Goal: Task Accomplishment & Management: Manage account settings

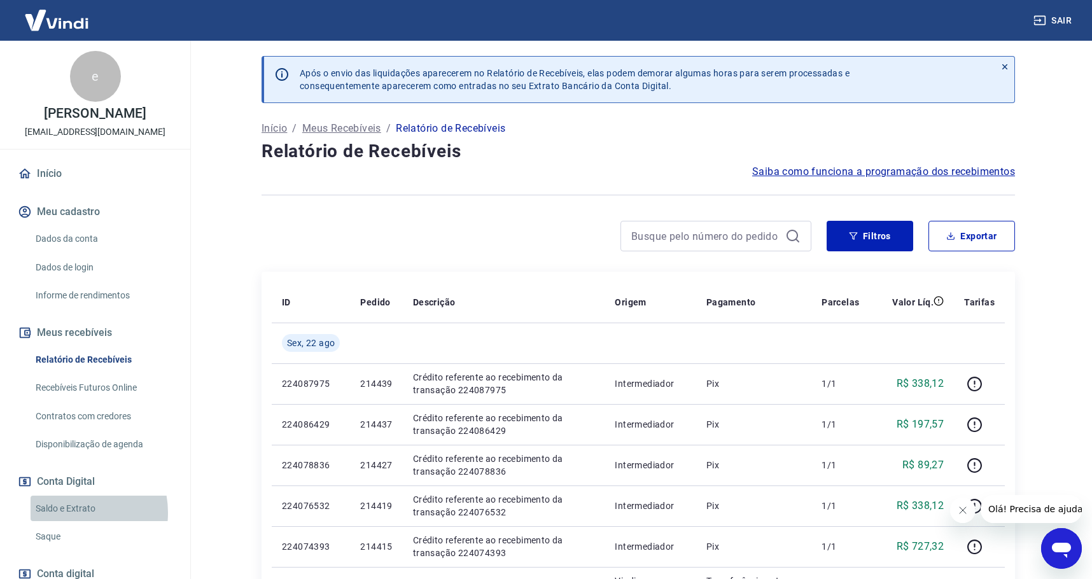
click at [70, 512] on link "Saldo e Extrato" at bounding box center [103, 509] width 144 height 26
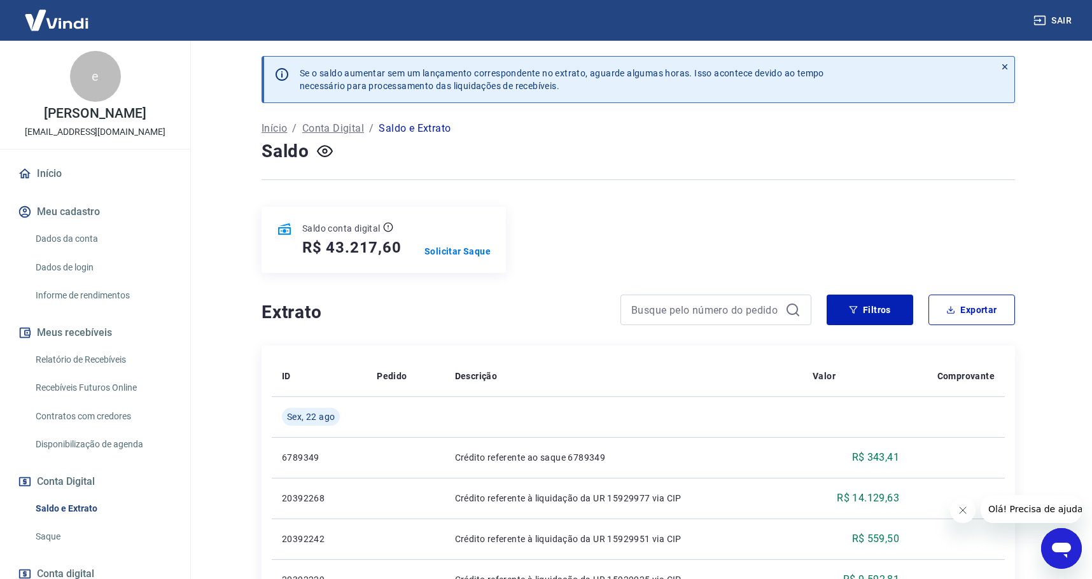
click at [67, 357] on link "Relatório de Recebíveis" at bounding box center [103, 360] width 144 height 26
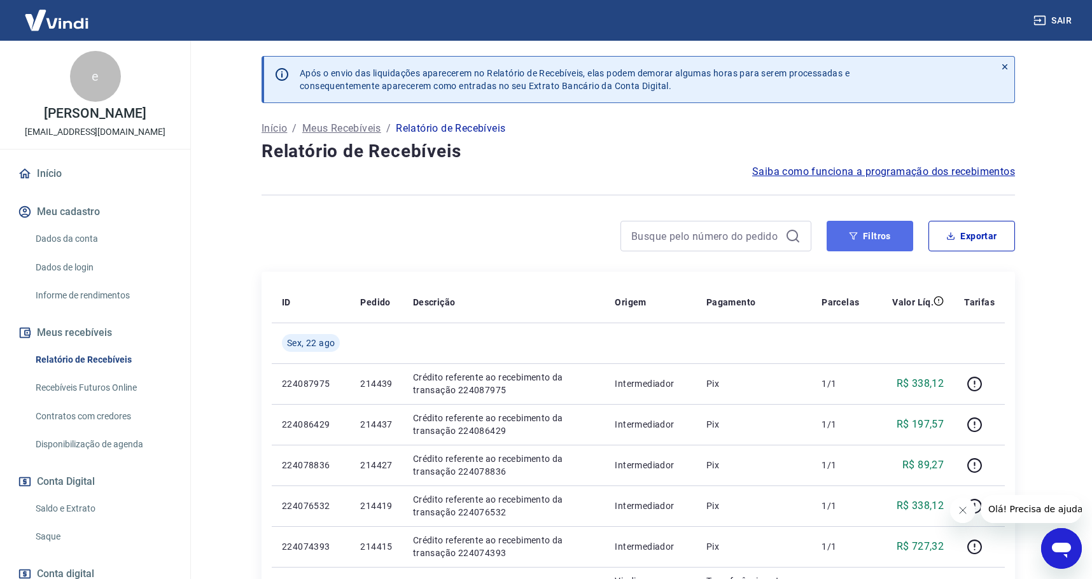
click at [860, 232] on button "Filtros" at bounding box center [870, 236] width 87 height 31
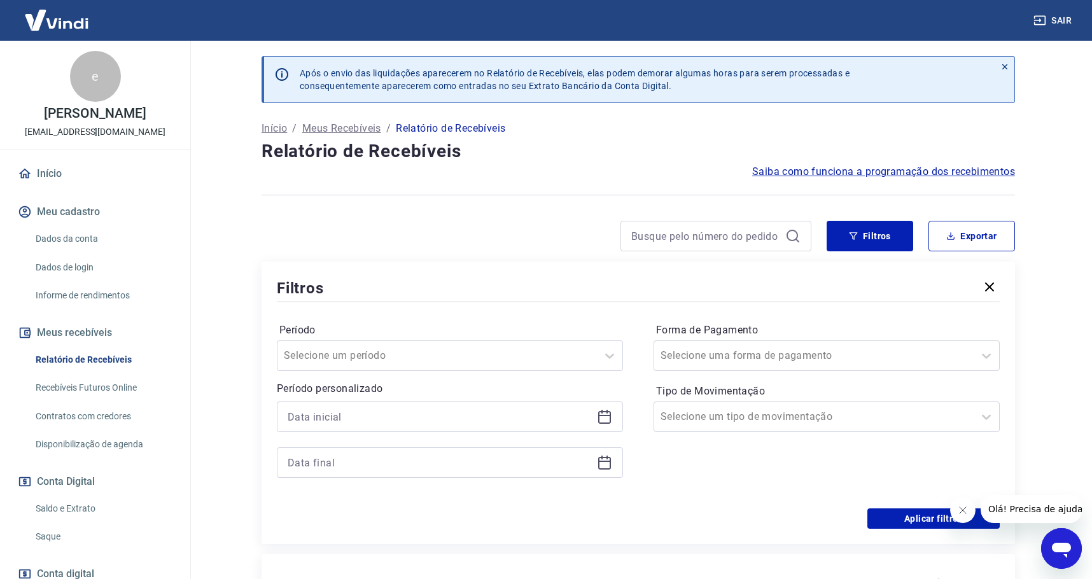
click at [604, 421] on icon at bounding box center [604, 416] width 15 height 15
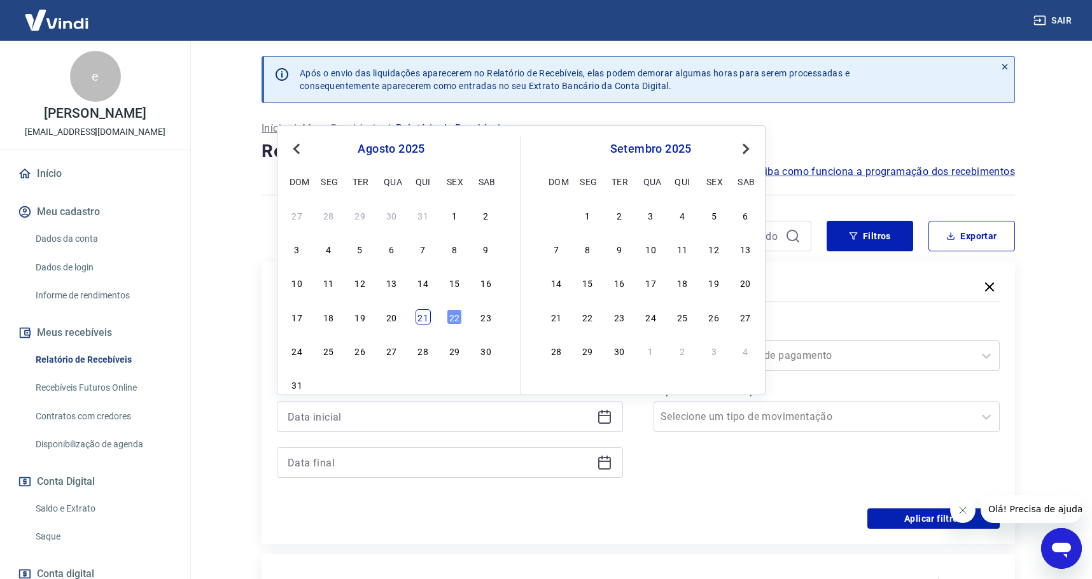
click at [424, 319] on div "21" at bounding box center [423, 316] width 15 height 15
type input "[DATE]"
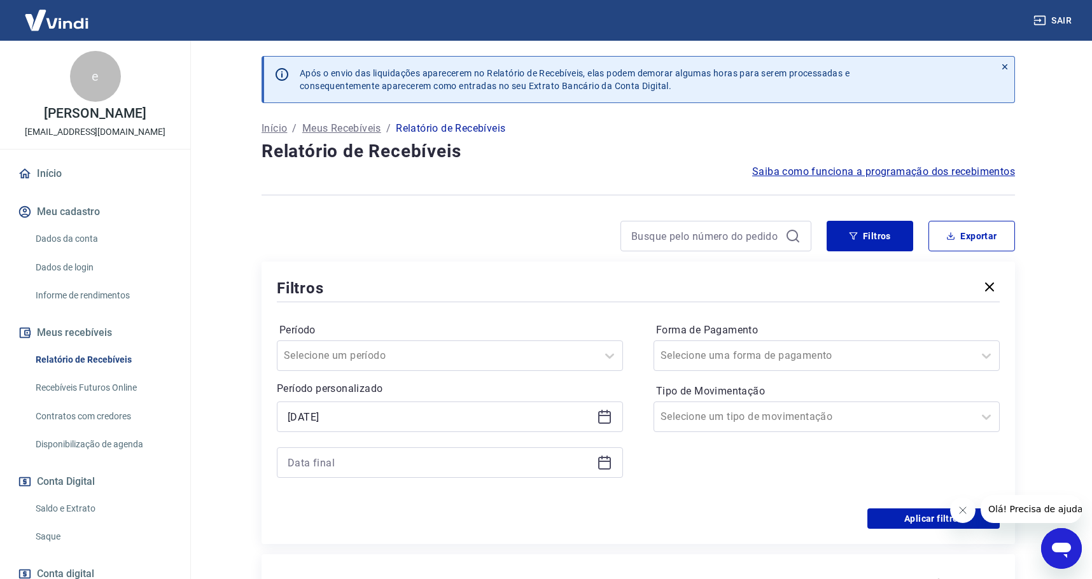
click at [608, 460] on icon at bounding box center [604, 462] width 15 height 15
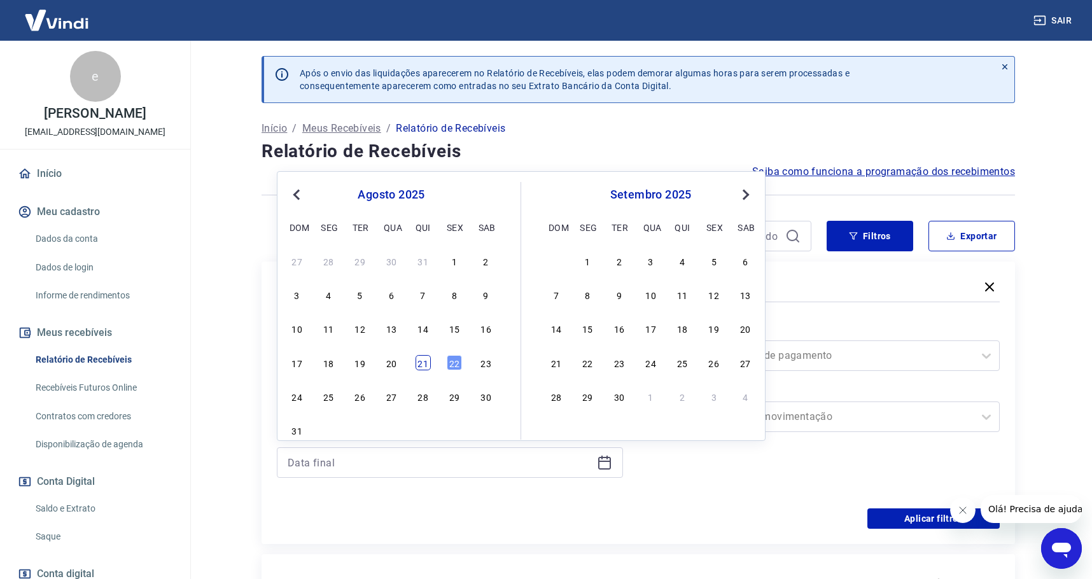
click at [423, 363] on div "21" at bounding box center [423, 362] width 15 height 15
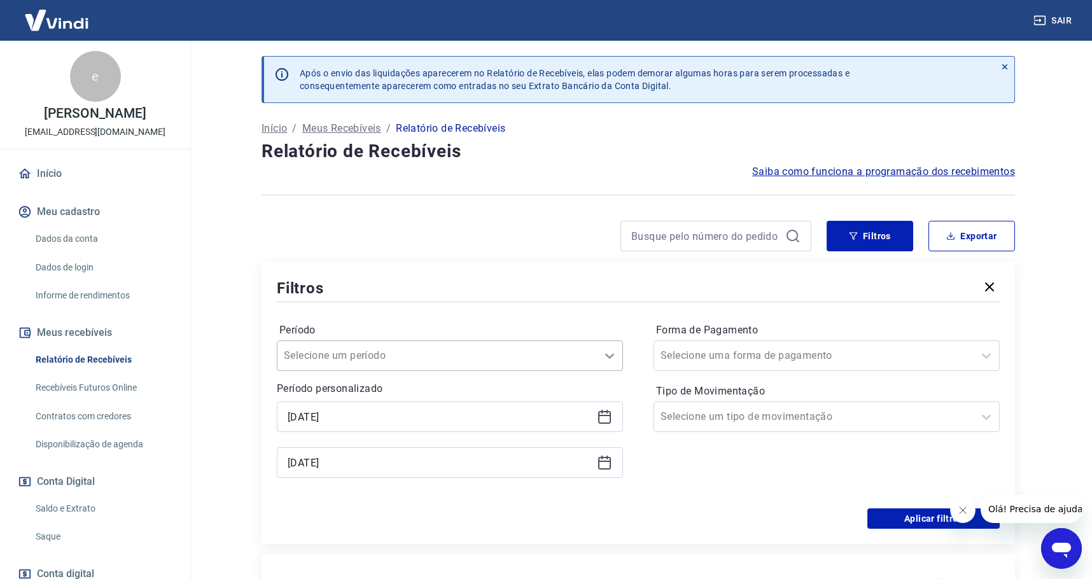
type input "[DATE]"
click at [794, 352] on div at bounding box center [814, 356] width 307 height 18
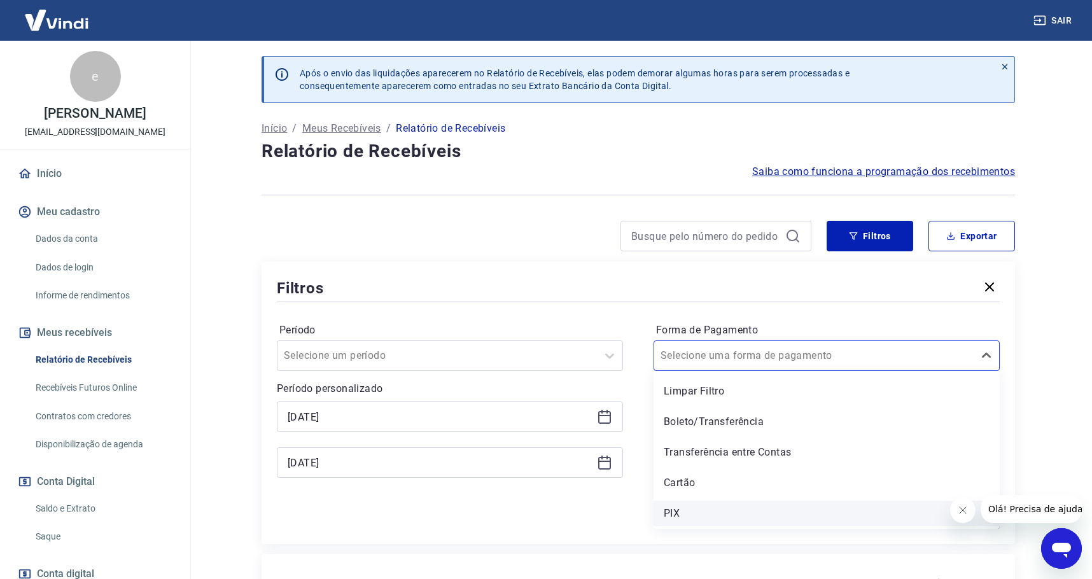
click at [690, 519] on div "PIX" at bounding box center [827, 513] width 346 height 25
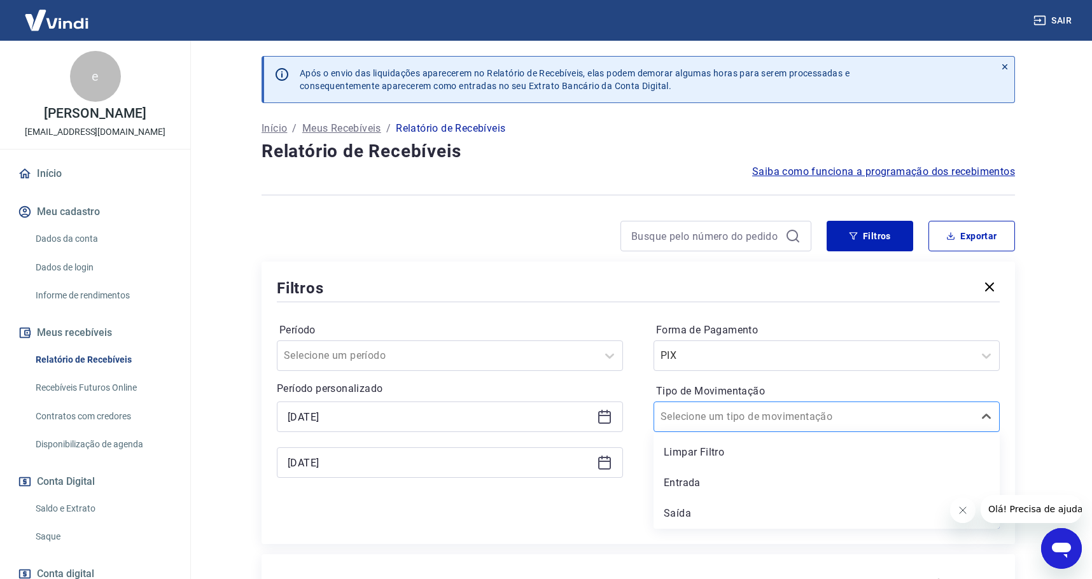
click at [822, 418] on div at bounding box center [814, 417] width 307 height 18
click at [794, 420] on div at bounding box center [814, 417] width 307 height 18
click at [825, 411] on div at bounding box center [814, 417] width 307 height 18
click at [697, 485] on div "Entrada" at bounding box center [827, 482] width 346 height 25
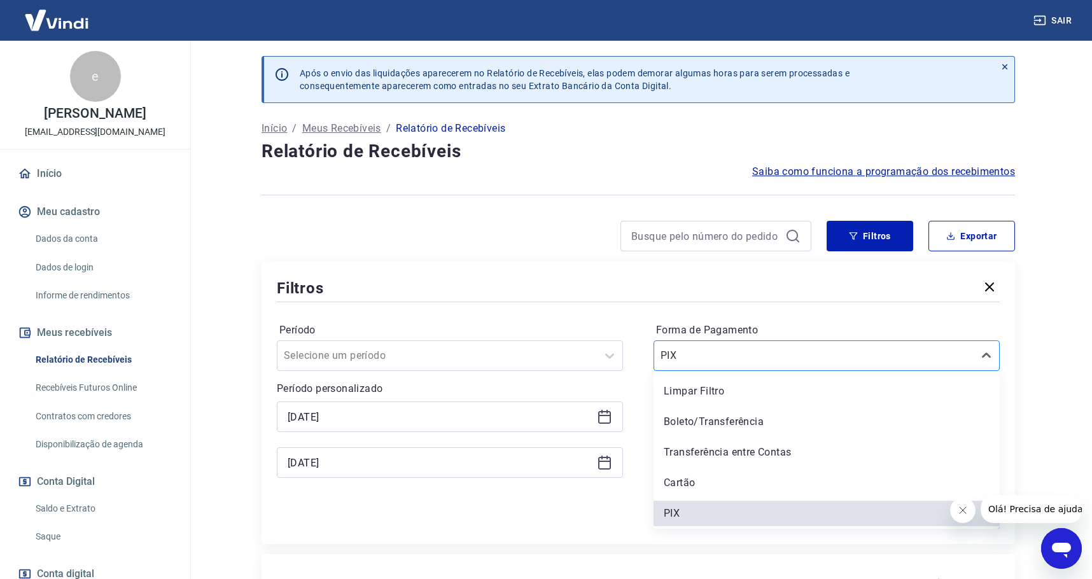
click at [708, 347] on div at bounding box center [814, 356] width 307 height 18
click at [707, 414] on div "Boleto/Transferência" at bounding box center [827, 421] width 346 height 25
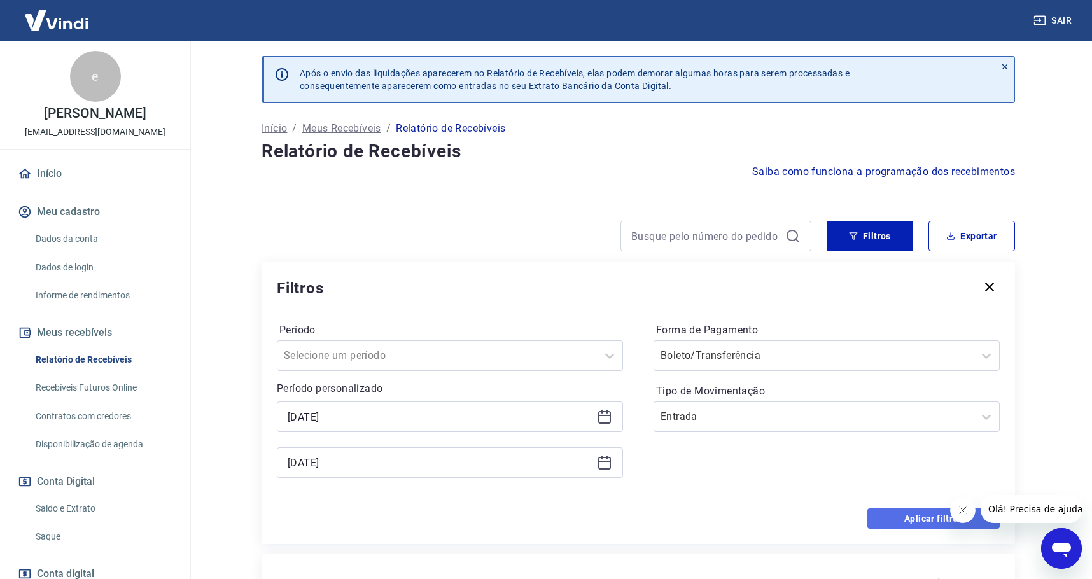
click at [932, 522] on button "Aplicar filtros" at bounding box center [933, 518] width 132 height 20
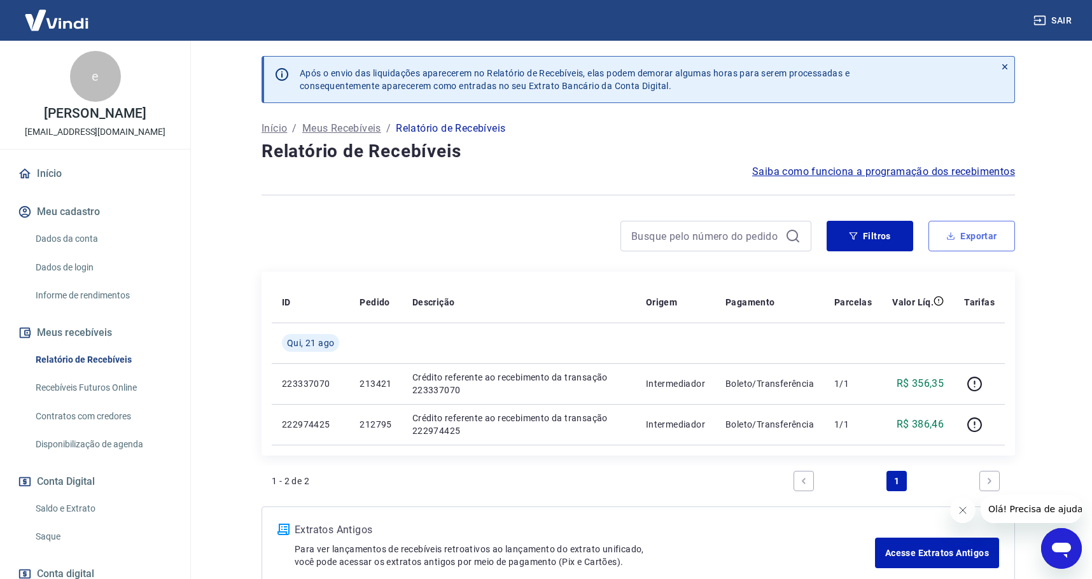
click at [990, 241] on button "Exportar" at bounding box center [972, 236] width 87 height 31
type input "[DATE]"
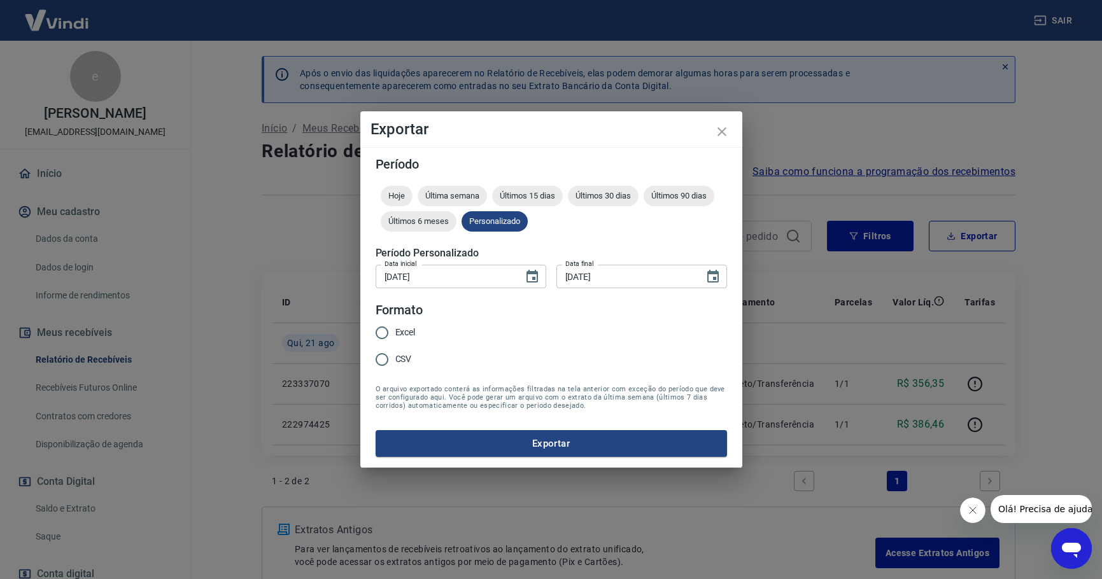
click at [392, 335] on input "Excel" at bounding box center [381, 332] width 27 height 27
radio input "true"
click at [578, 431] on button "Exportar" at bounding box center [550, 443] width 351 height 27
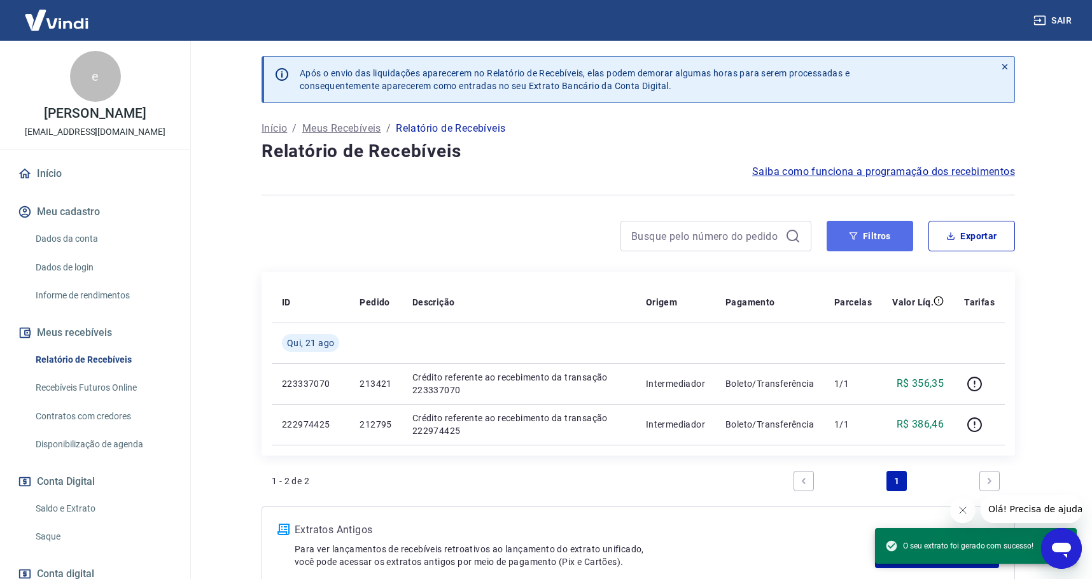
click at [858, 234] on icon "button" at bounding box center [853, 236] width 9 height 9
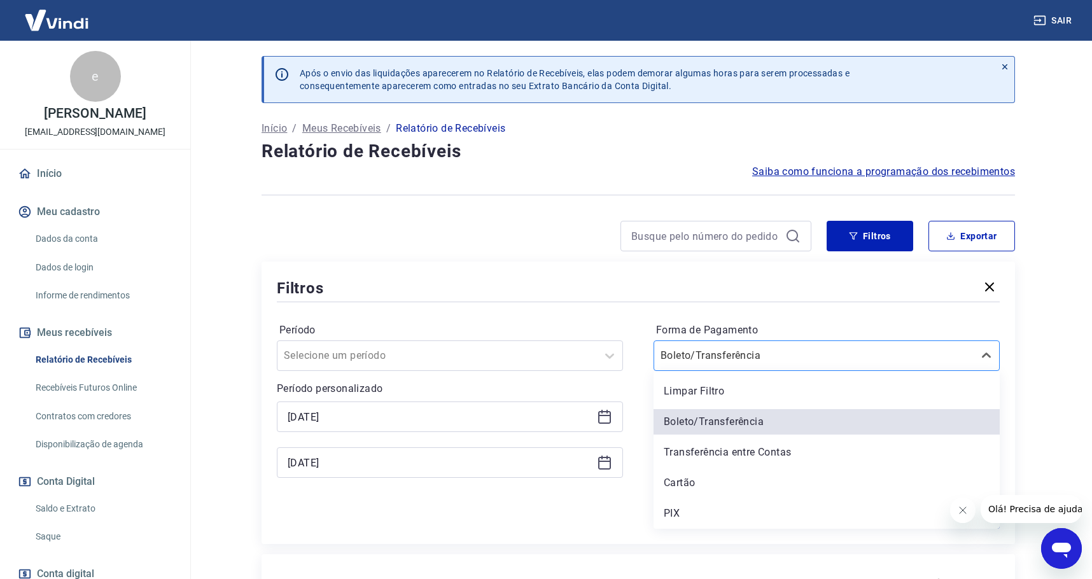
click at [720, 360] on input "Forma de Pagamento" at bounding box center [725, 355] width 129 height 15
click at [665, 518] on div "PIX" at bounding box center [827, 513] width 346 height 25
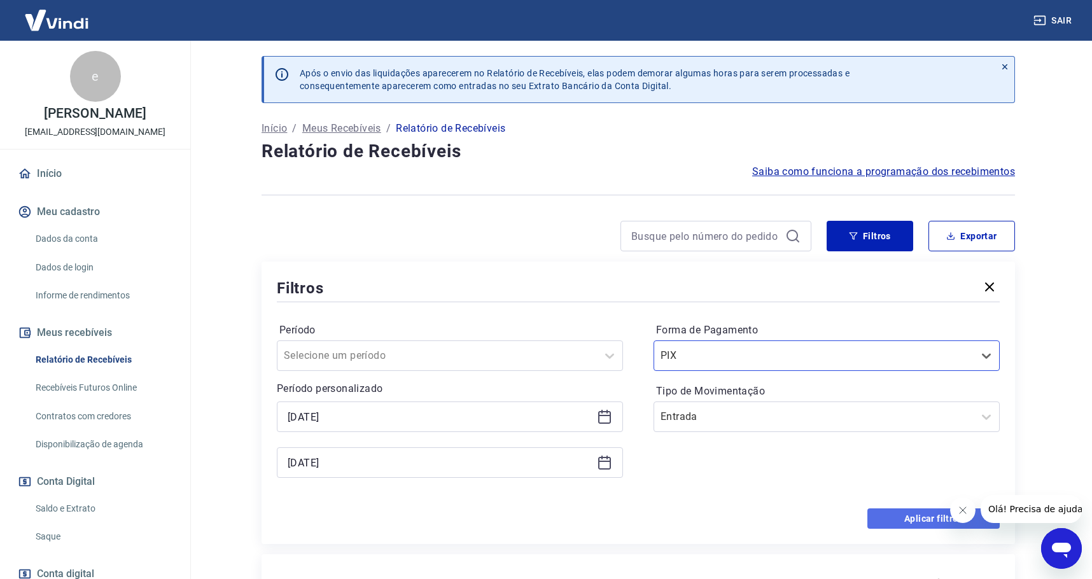
click at [911, 522] on button "Aplicar filtros" at bounding box center [933, 518] width 132 height 20
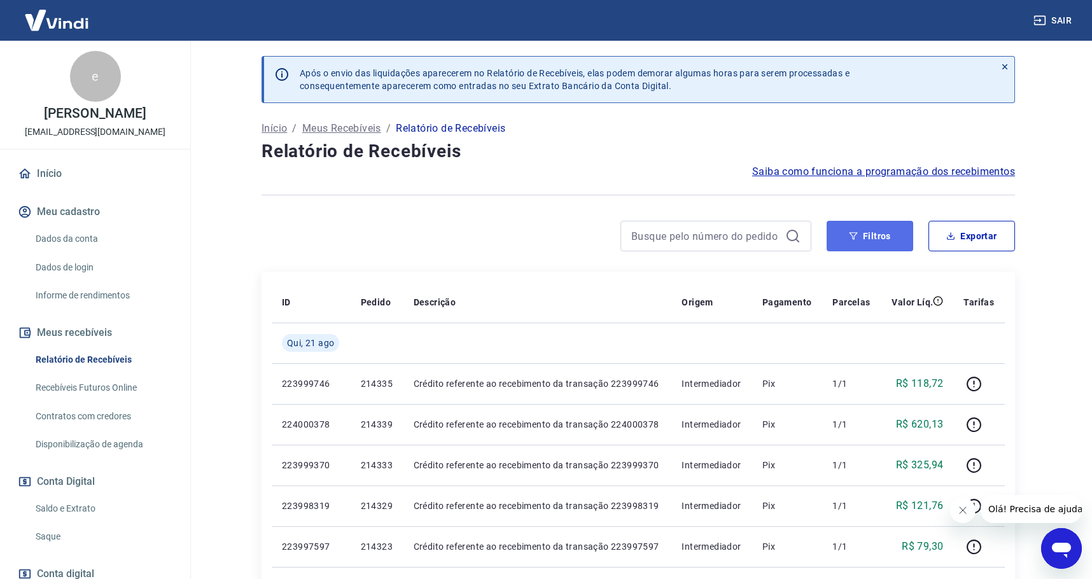
click at [865, 232] on button "Filtros" at bounding box center [870, 236] width 87 height 31
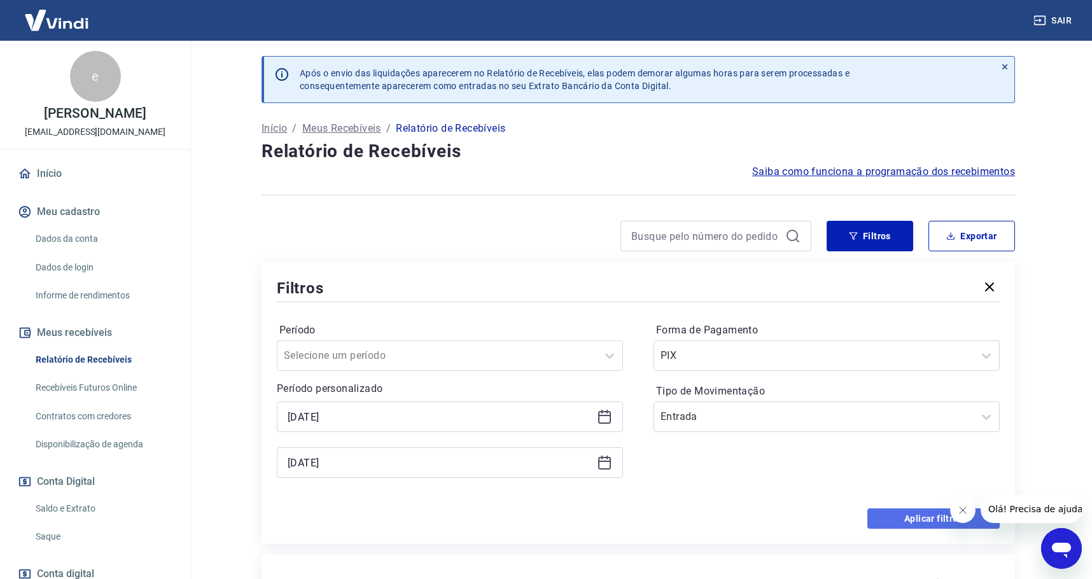
click at [915, 520] on button "Aplicar filtros" at bounding box center [933, 518] width 132 height 20
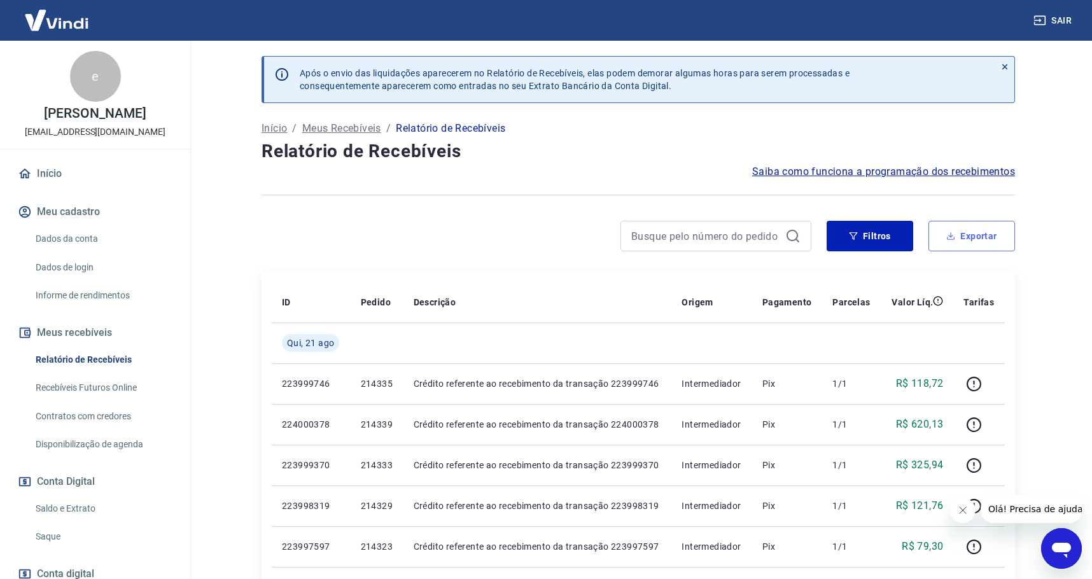
click at [991, 234] on button "Exportar" at bounding box center [972, 236] width 87 height 31
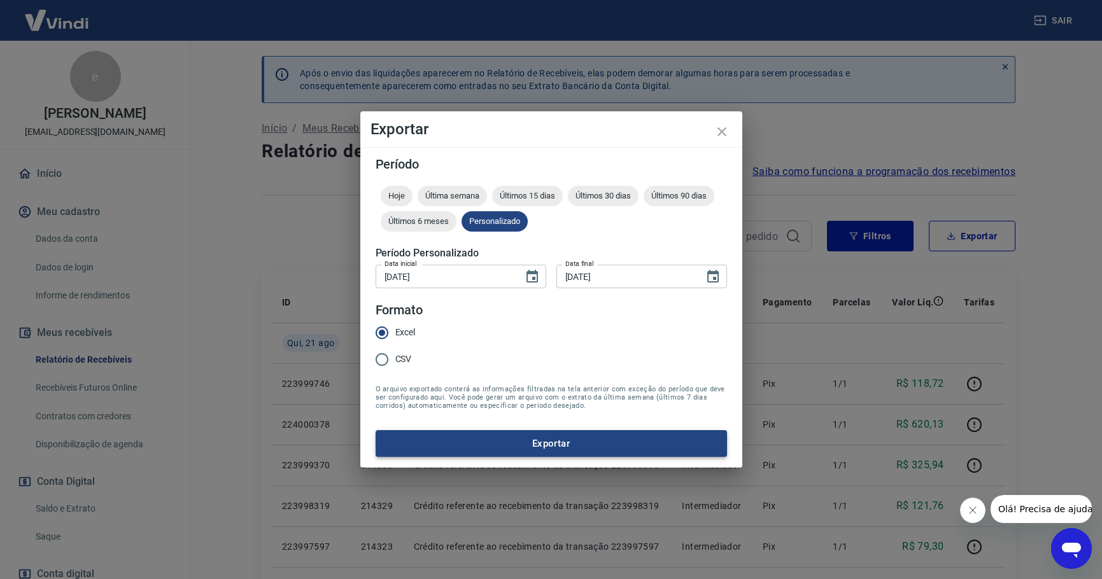
click at [585, 447] on button "Exportar" at bounding box center [550, 443] width 351 height 27
